Goal: Transaction & Acquisition: Purchase product/service

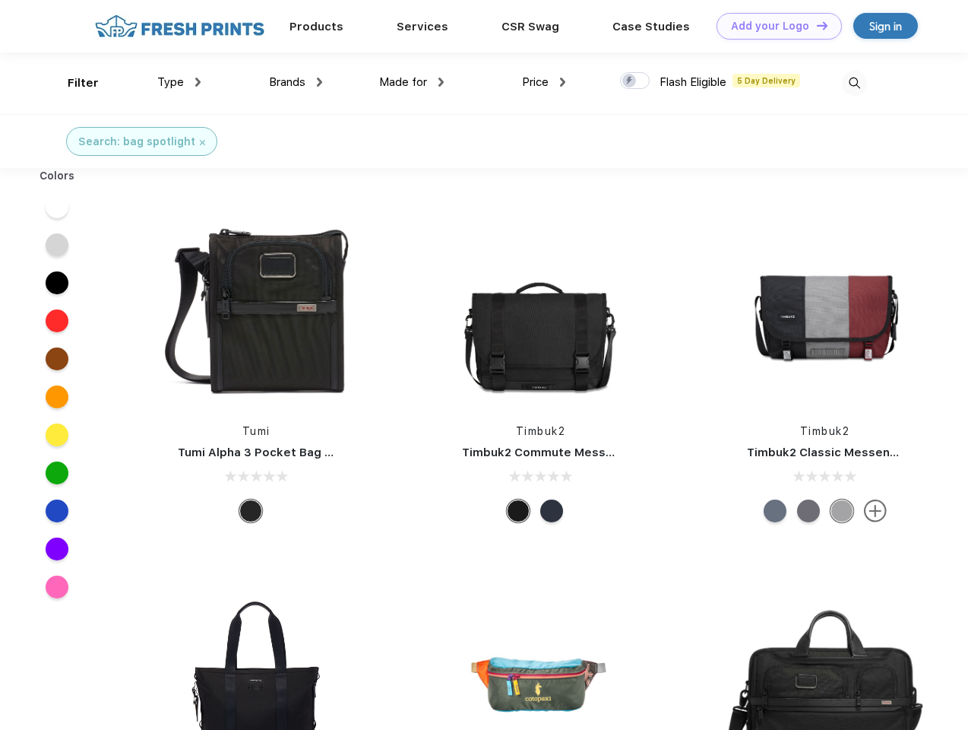
scroll to position [1, 0]
click at [774, 26] on link "Add your Logo Design Tool" at bounding box center [779, 26] width 125 height 27
click at [0, 0] on div "Design Tool" at bounding box center [0, 0] width 0 height 0
click at [816, 25] on link "Add your Logo Design Tool" at bounding box center [779, 26] width 125 height 27
click at [73, 83] on div "Filter" at bounding box center [83, 82] width 31 height 17
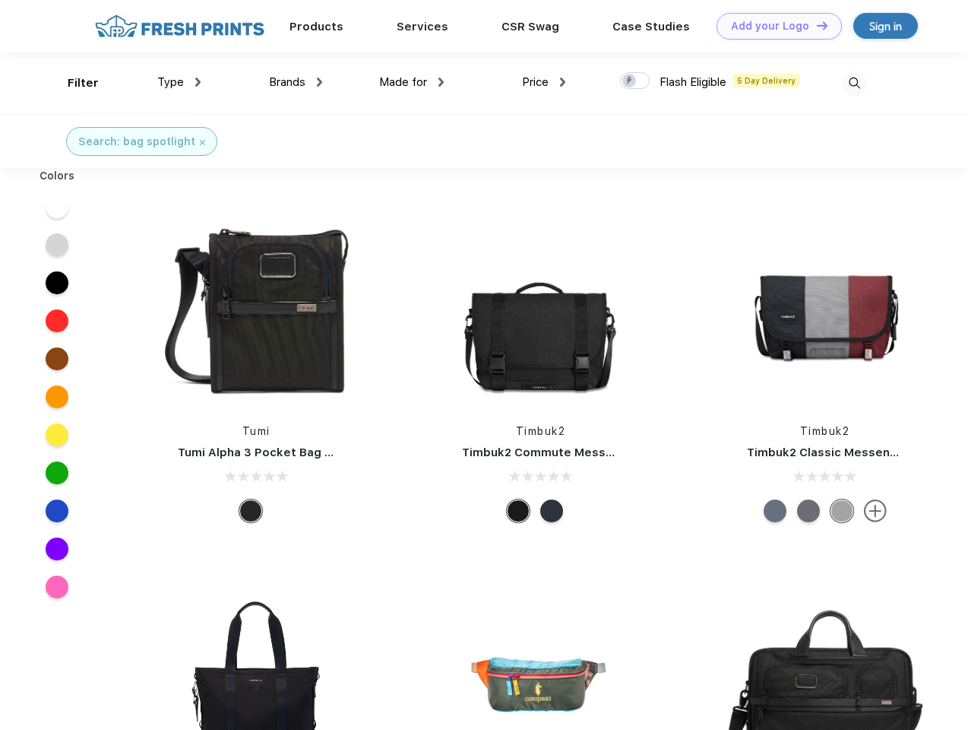
click at [179, 82] on span "Type" at bounding box center [170, 82] width 27 height 14
click at [296, 82] on span "Brands" at bounding box center [287, 82] width 36 height 14
click at [412, 82] on span "Made for" at bounding box center [403, 82] width 48 height 14
click at [544, 82] on span "Price" at bounding box center [535, 82] width 27 height 14
click at [635, 81] on div at bounding box center [635, 80] width 30 height 17
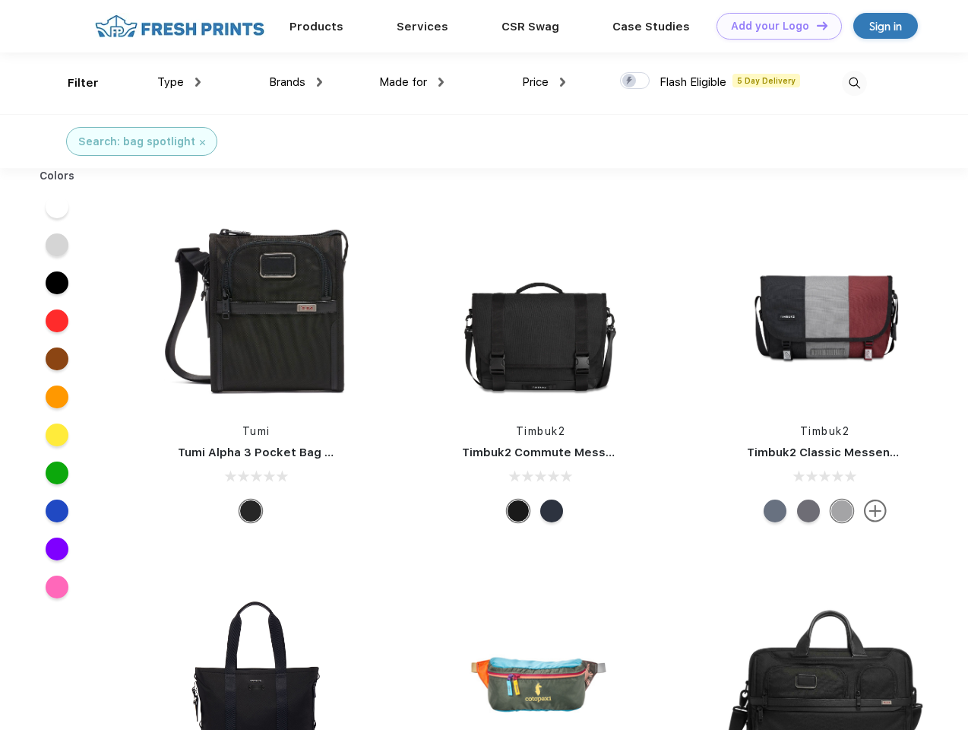
click at [630, 81] on input "checkbox" at bounding box center [625, 76] width 10 height 10
click at [854, 83] on img at bounding box center [854, 83] width 25 height 25
